Goal: Task Accomplishment & Management: Manage account settings

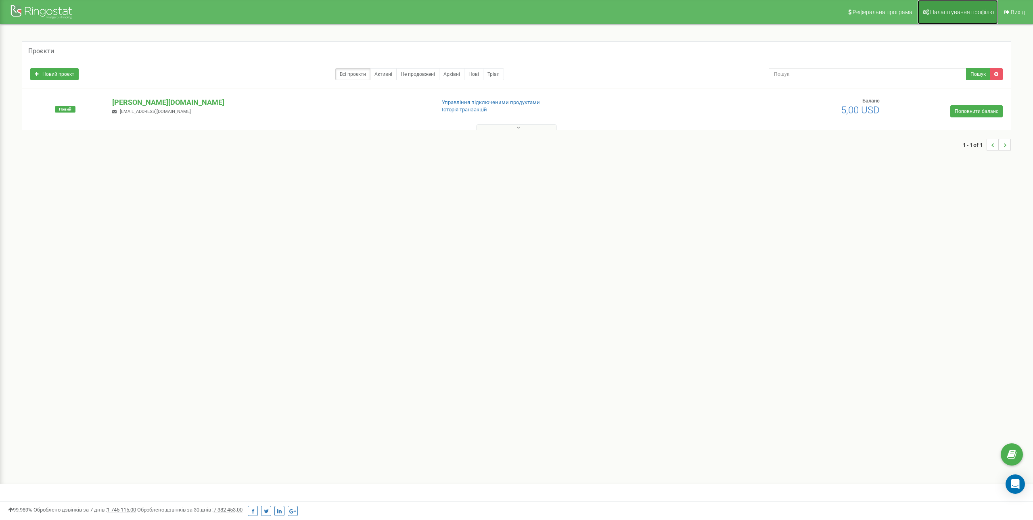
click at [959, 14] on span "Налаштування профілю" at bounding box center [962, 12] width 64 height 6
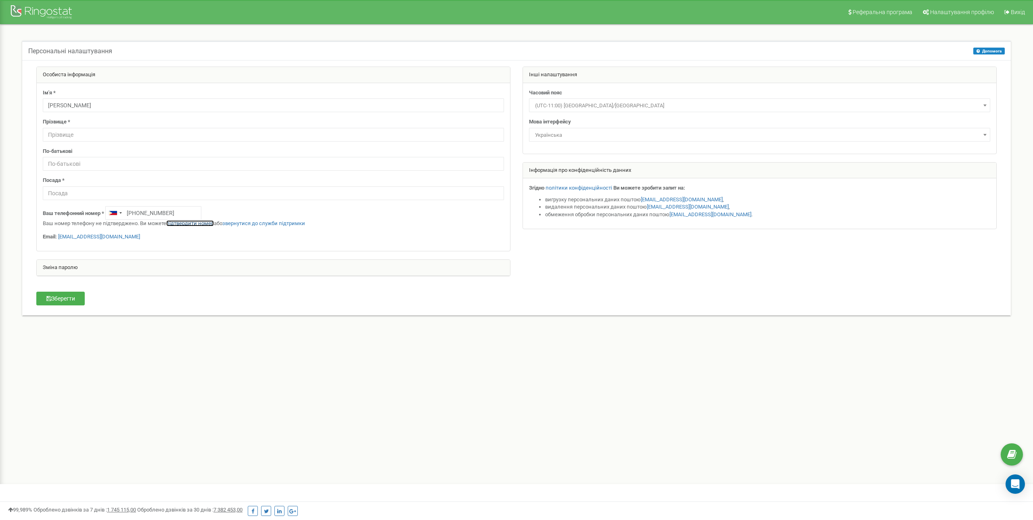
click at [197, 223] on link "підтвердити номер" at bounding box center [190, 223] width 48 height 6
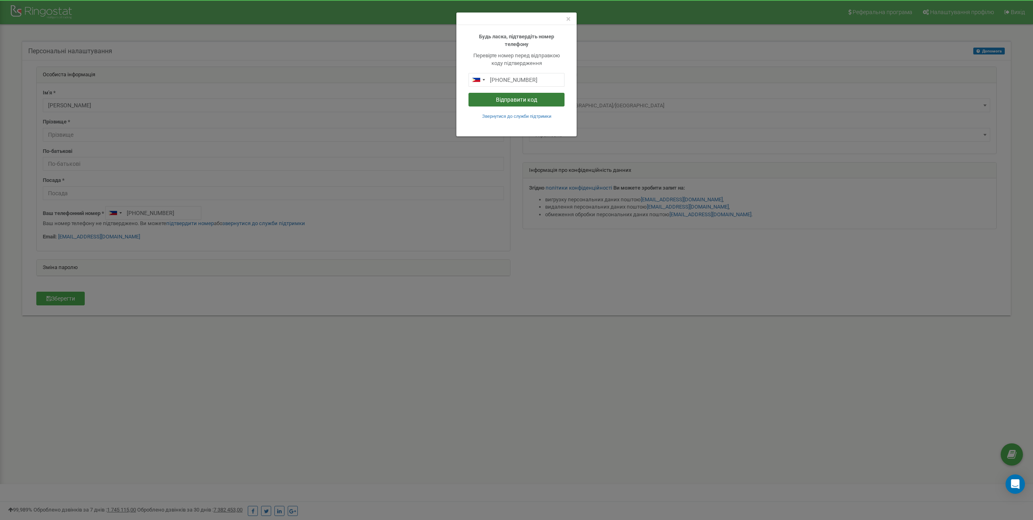
click at [507, 101] on button "Відправити код" at bounding box center [516, 100] width 96 height 14
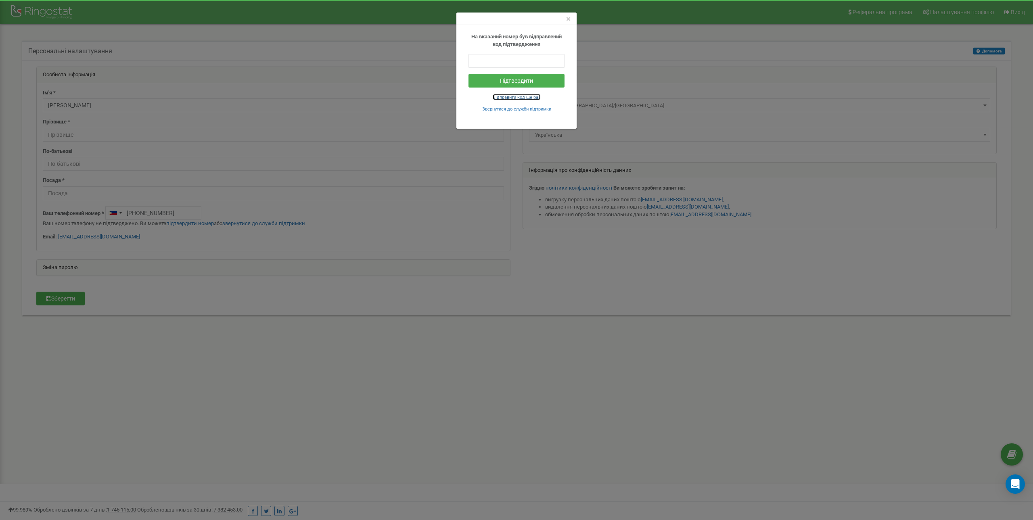
click at [518, 97] on small "Відправити код ще раз" at bounding box center [517, 97] width 48 height 5
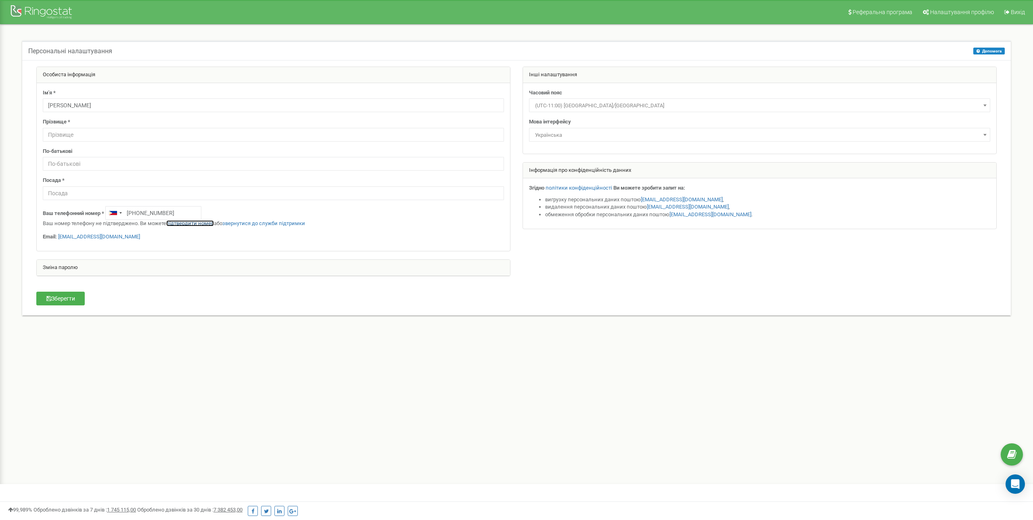
click at [184, 222] on link "підтвердити номер" at bounding box center [190, 223] width 48 height 6
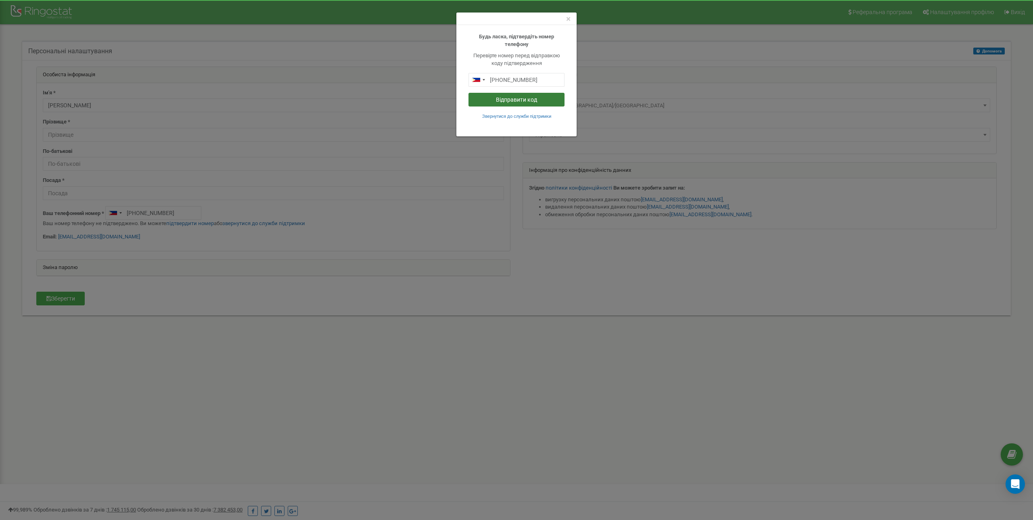
click at [522, 99] on button "Відправити код" at bounding box center [516, 100] width 96 height 14
click at [568, 20] on span "×" at bounding box center [568, 19] width 4 height 10
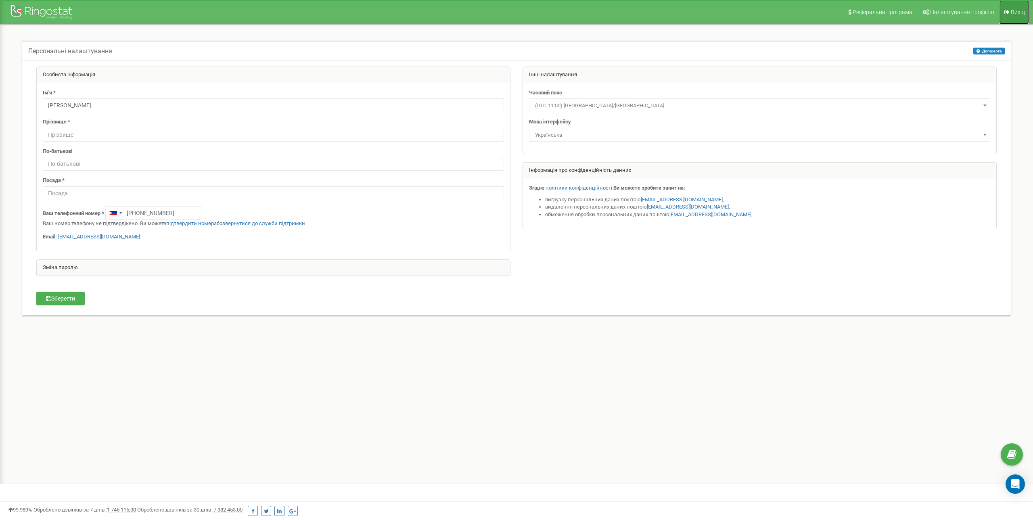
click at [1010, 14] on link "Вихід" at bounding box center [1014, 12] width 30 height 24
